Goal: Task Accomplishment & Management: Manage account settings

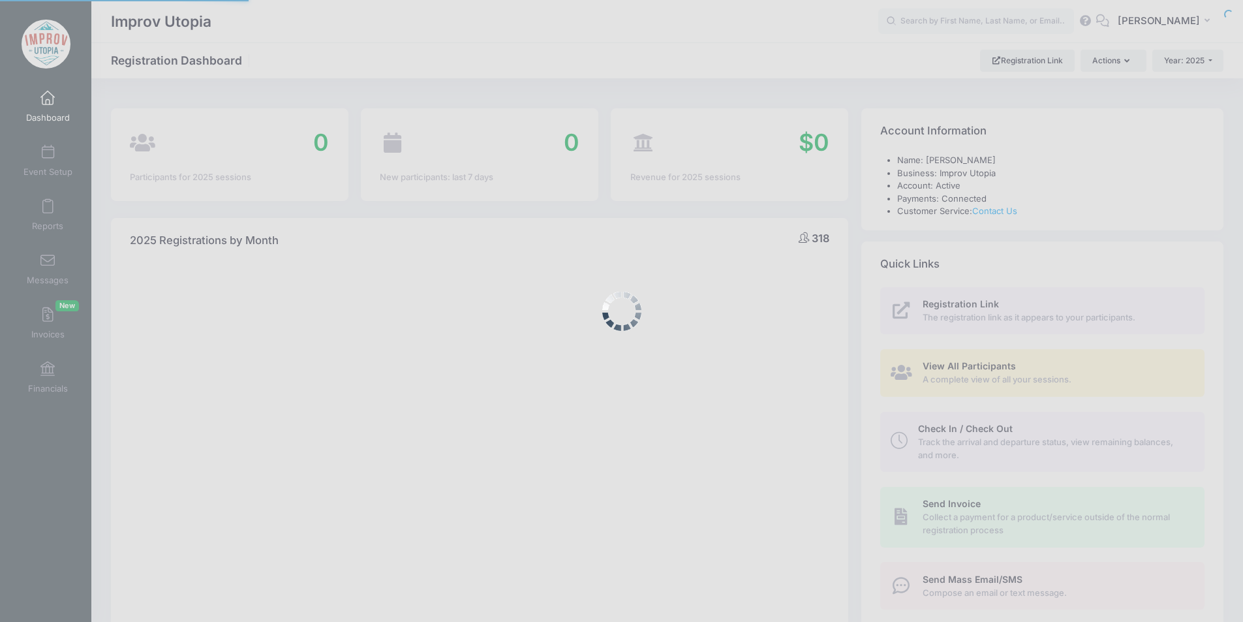
select select
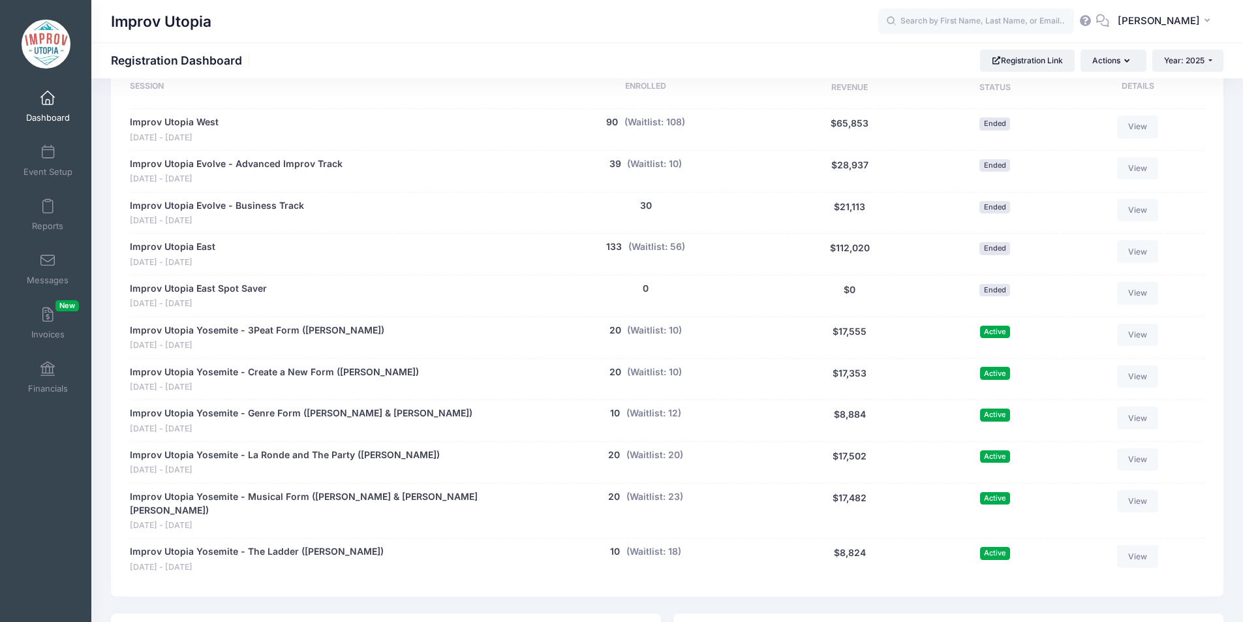
scroll to position [627, 0]
click at [645, 369] on button "(Waitlist: 10)" at bounding box center [654, 372] width 55 height 14
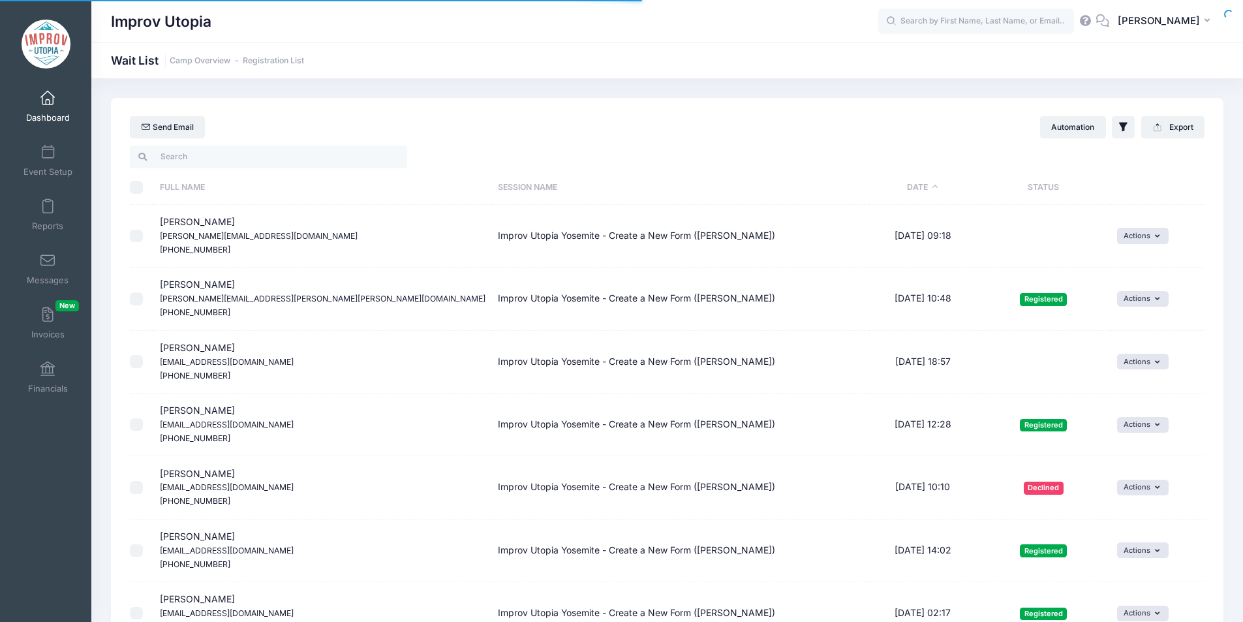
select select "50"
click at [889, 189] on th "Date" at bounding box center [923, 187] width 108 height 35
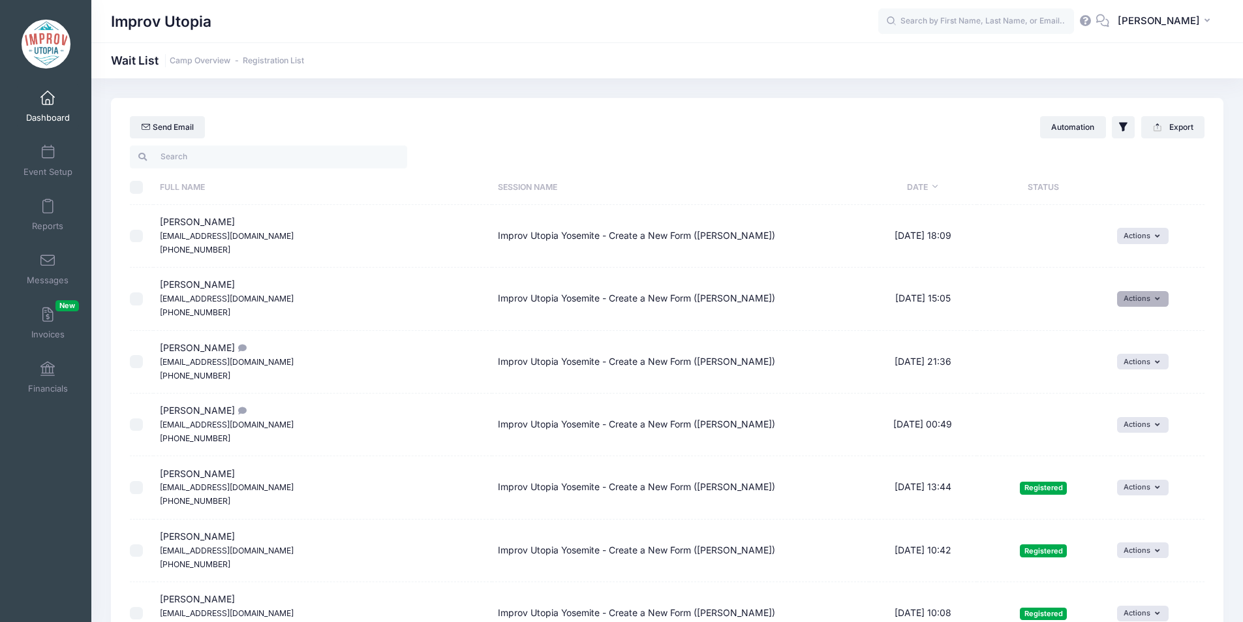
click at [1117, 298] on button "Actions" at bounding box center [1143, 299] width 52 height 16
click at [1121, 335] on link "Invite" at bounding box center [1119, 327] width 57 height 25
click at [841, 312] on select "1 2 3 4 5 6 7 8 9 10 11 12 13 14 15 16 17 18 19 20 21 22 23 24 25 26 27 28 29 3…" at bounding box center [823, 319] width 46 height 28
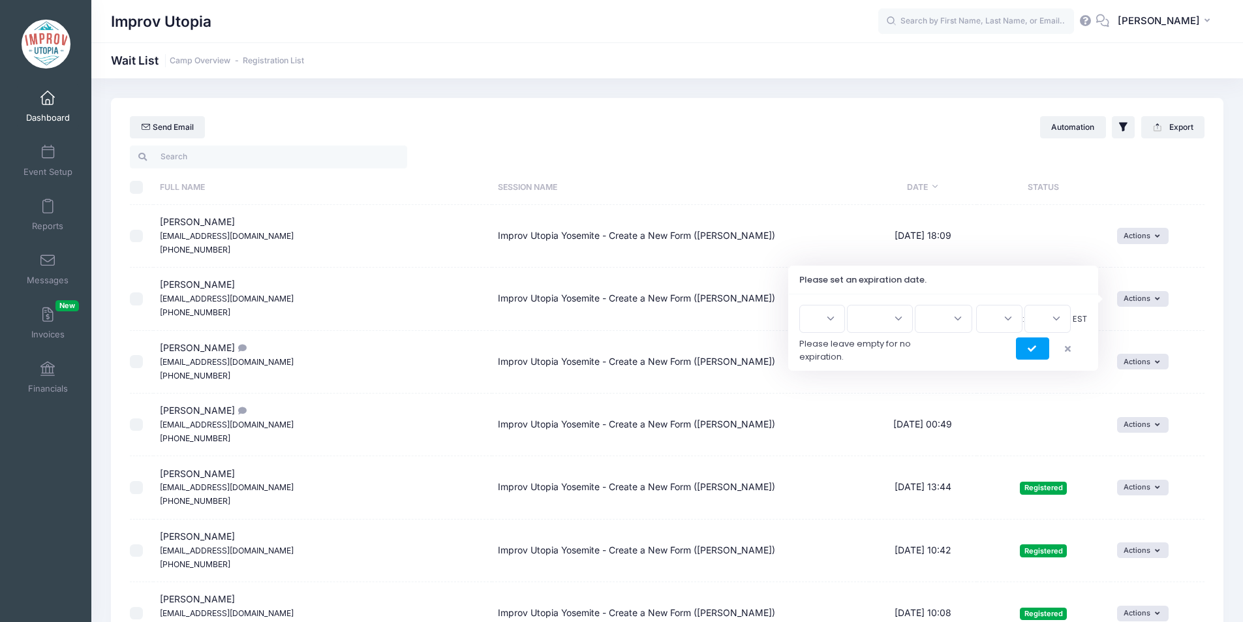
select select "13"
click at [804, 305] on select "1 2 3 4 5 6 7 8 9 10 11 12 13 14 15 16 17 18 19 20 21 22 23 24 25 26 27 28 29 3…" at bounding box center [823, 319] width 46 height 28
click at [882, 324] on select "Jan Feb Mar Apr May Jun Jul Aug Sep Oct Nov Dec" at bounding box center [880, 319] width 66 height 28
select select "8"
click at [853, 305] on select "Jan Feb Mar Apr May Jun Jul Aug Sep Oct Nov Dec" at bounding box center [880, 319] width 66 height 28
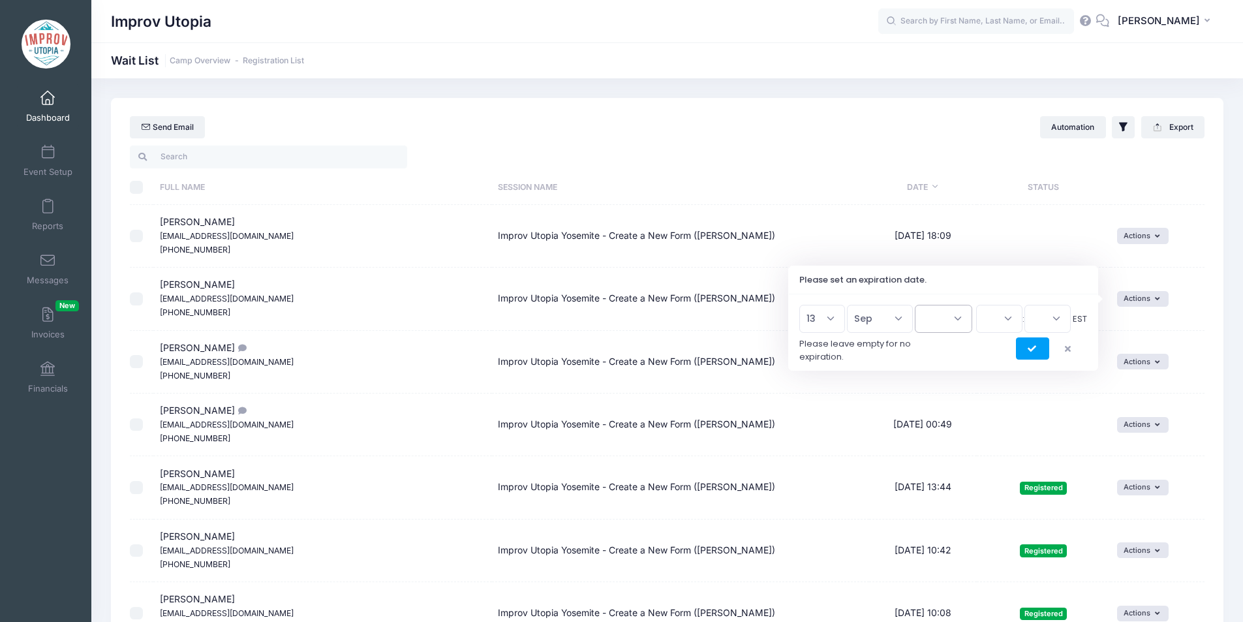
click at [932, 327] on select "2026 2025" at bounding box center [943, 319] width 57 height 28
select select "2025"
click at [915, 305] on select "2026 2025" at bounding box center [943, 319] width 57 height 28
click at [992, 315] on select "00 01 02 03 04 05 06 07 08 09 10 11 12 13 14 15 16 17 18 19 20 21 22 23" at bounding box center [999, 319] width 46 height 28
select select "20"
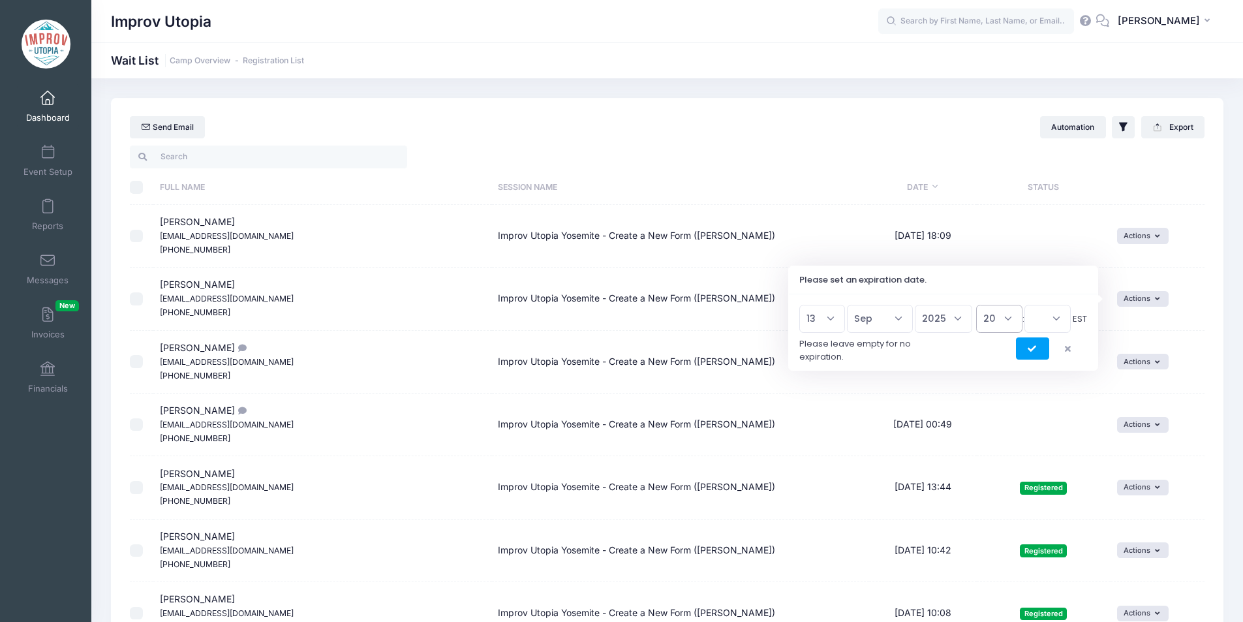
click at [976, 305] on select "00 01 02 03 04 05 06 07 08 09 10 11 12 13 14 15 16 17 18 19 20 21 22 23" at bounding box center [999, 319] width 46 height 28
click at [1053, 313] on select "00 15 30 45" at bounding box center [1048, 319] width 46 height 28
select select "45"
click at [1025, 305] on select "00 15 30 45" at bounding box center [1048, 319] width 46 height 28
click at [1033, 349] on icon "submit" at bounding box center [1033, 349] width 10 height 0
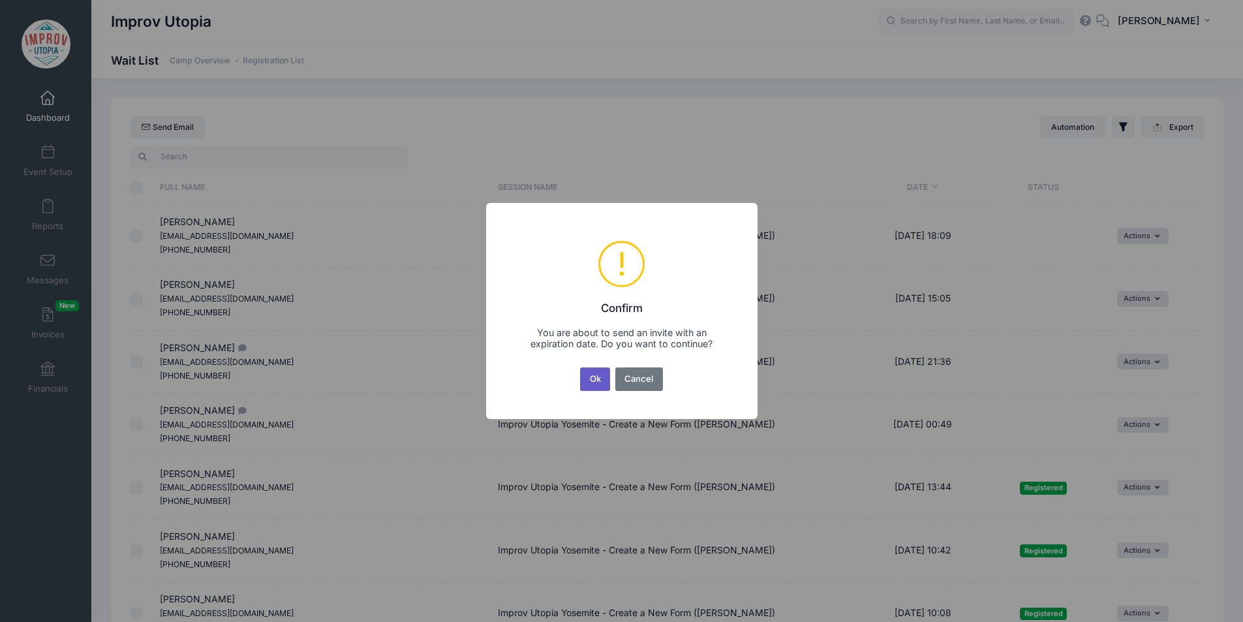
click at [599, 381] on button "Ok" at bounding box center [595, 378] width 30 height 23
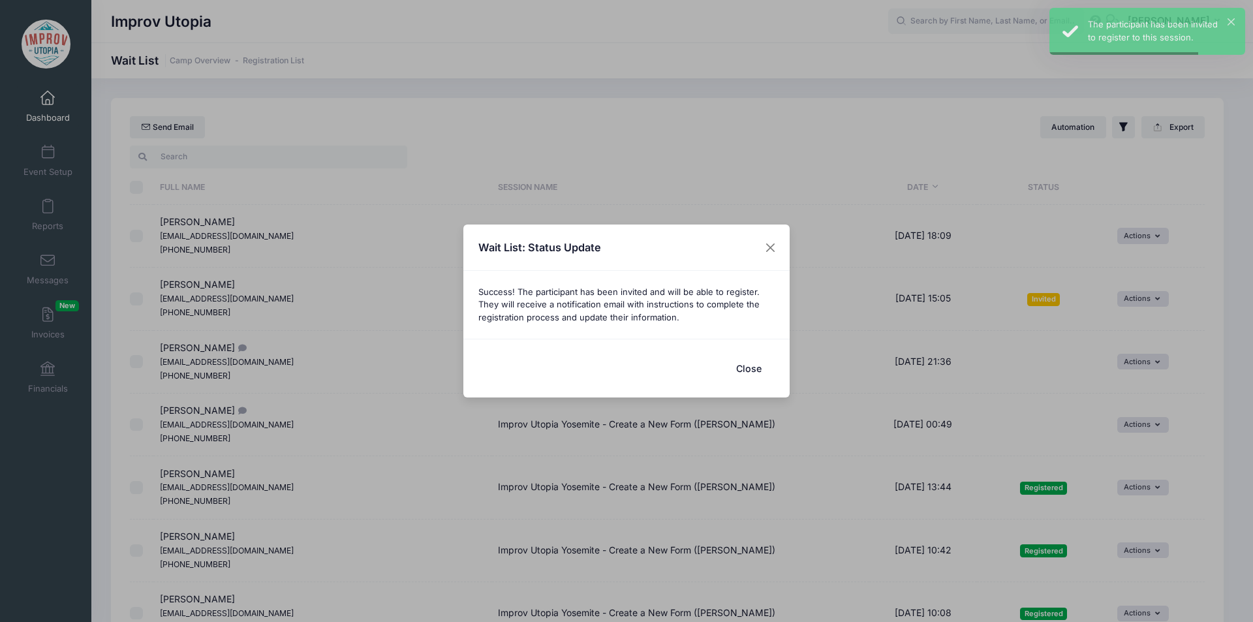
click at [747, 369] on button "Close" at bounding box center [749, 368] width 52 height 28
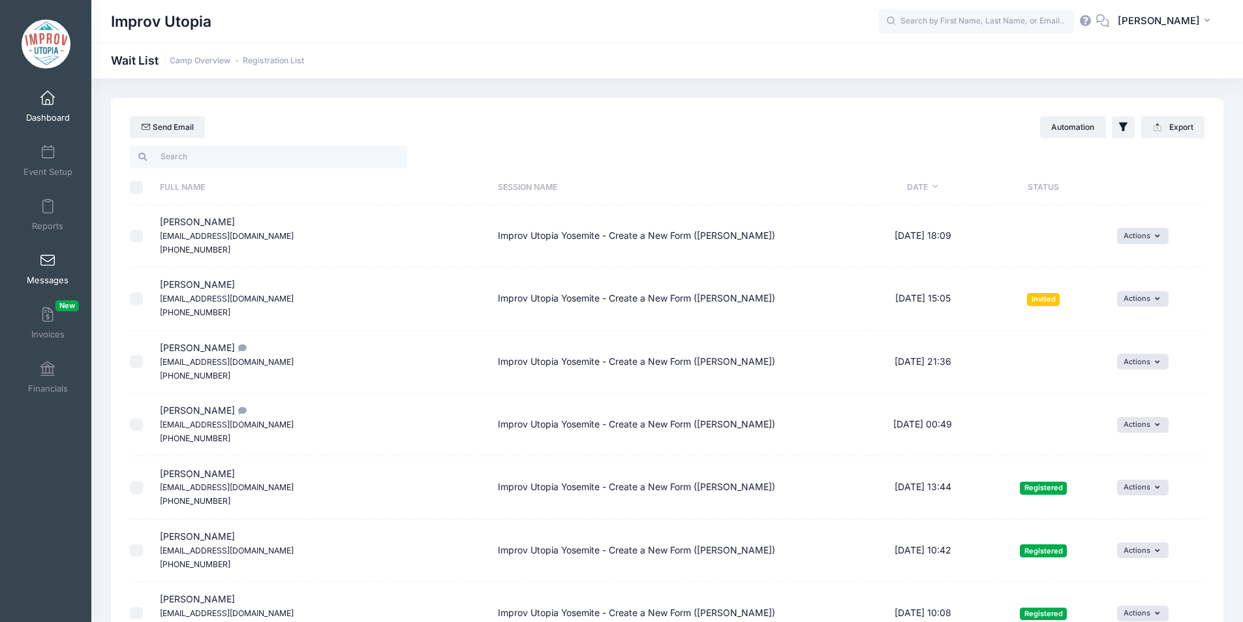
click at [30, 268] on link "Messages" at bounding box center [48, 269] width 62 height 46
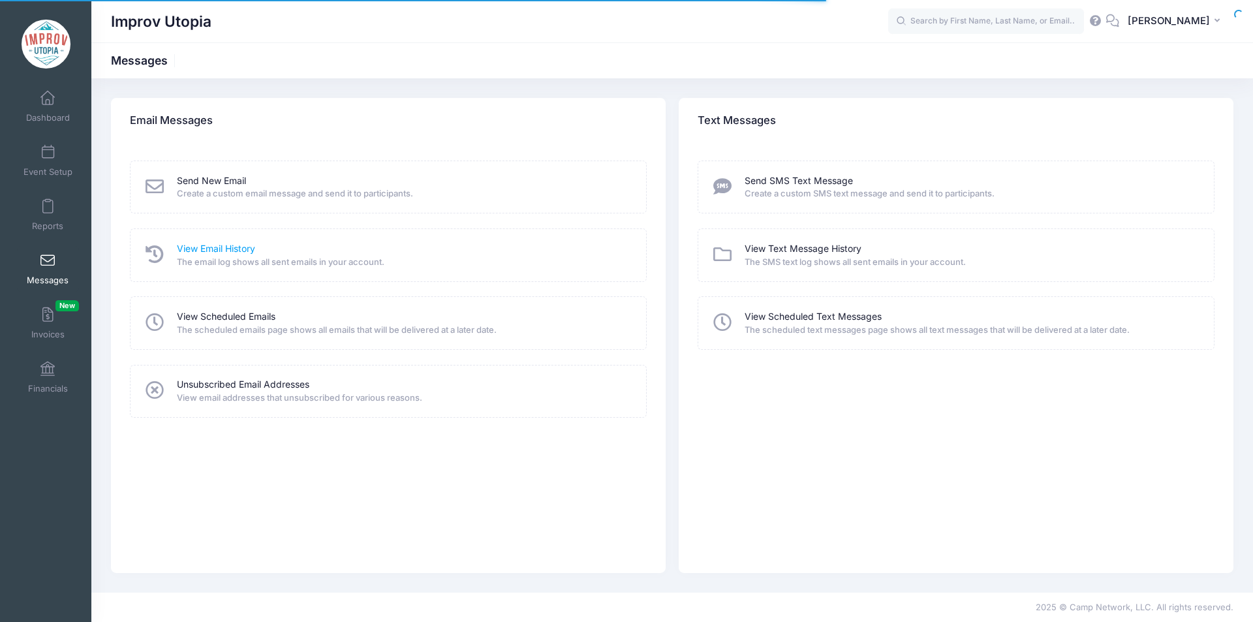
click at [204, 245] on link "View Email History" at bounding box center [216, 249] width 78 height 14
